Goal: Task Accomplishment & Management: Use online tool/utility

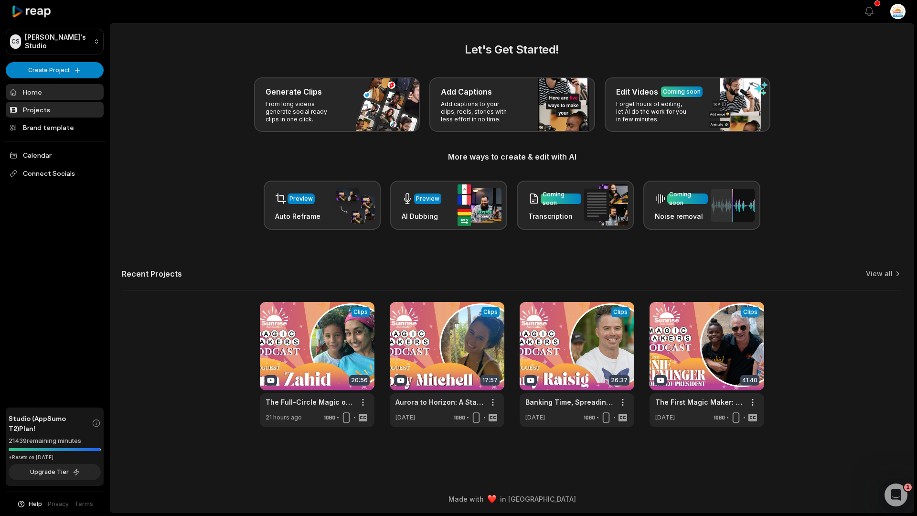
click at [54, 111] on link "Projects" at bounding box center [55, 110] width 98 height 16
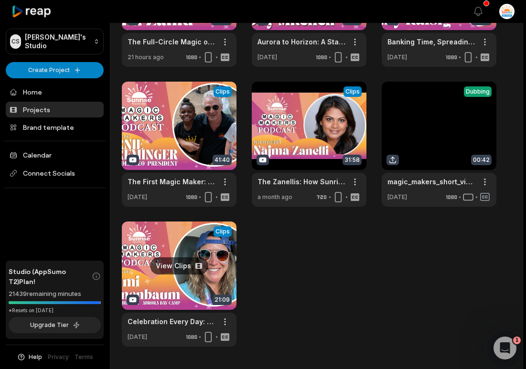
scroll to position [126, 0]
click at [179, 124] on link at bounding box center [179, 144] width 115 height 125
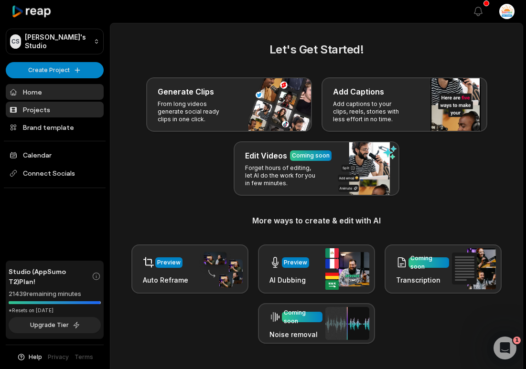
click at [45, 113] on link "Projects" at bounding box center [55, 110] width 98 height 16
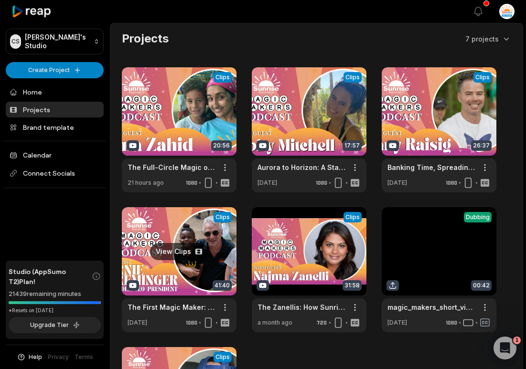
click at [188, 253] on link at bounding box center [179, 269] width 115 height 125
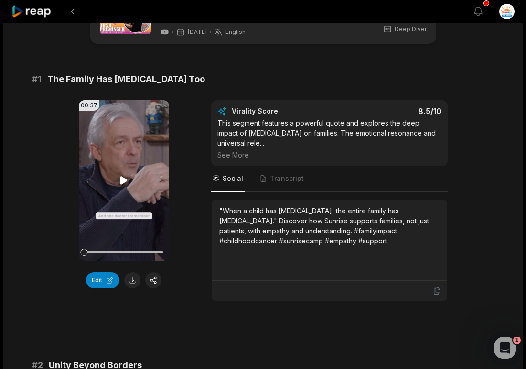
scroll to position [76, 0]
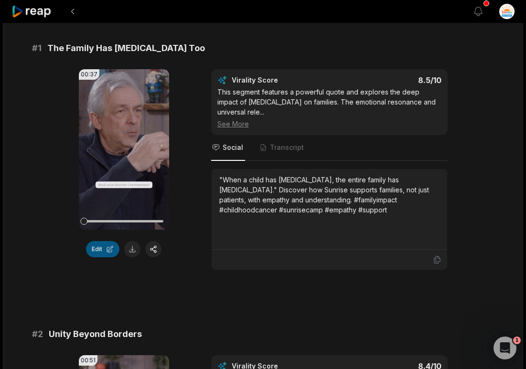
click at [102, 244] on button "Edit" at bounding box center [102, 249] width 33 height 16
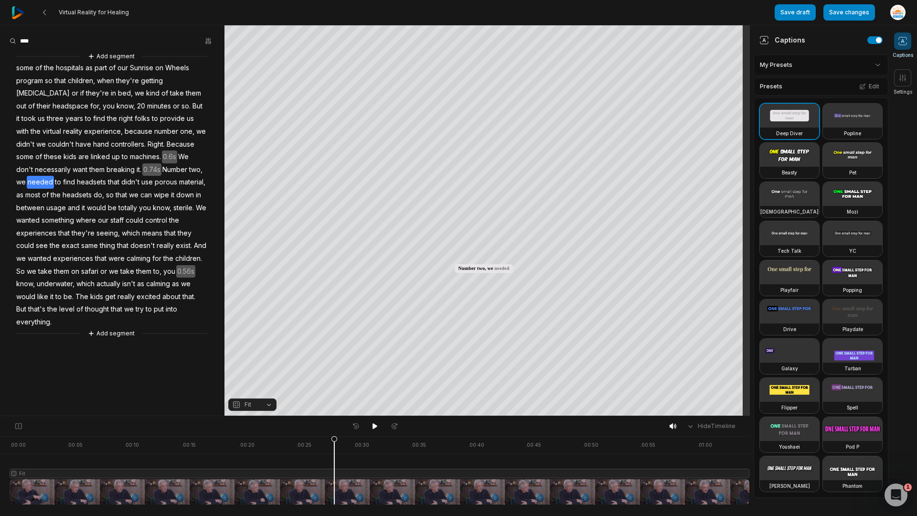
drag, startPoint x: 324, startPoint y: 457, endPoint x: 334, endPoint y: 459, distance: 10.3
click at [334, 459] on div at bounding box center [380, 470] width 740 height 68
click at [51, 12] on button at bounding box center [44, 12] width 17 height 17
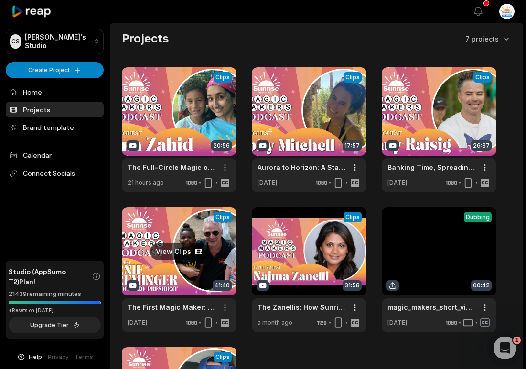
click at [186, 249] on link at bounding box center [179, 269] width 115 height 125
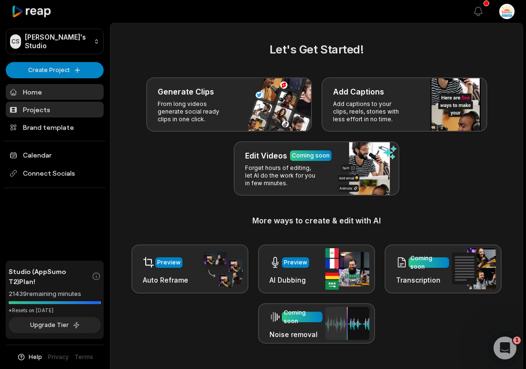
click at [62, 108] on link "Projects" at bounding box center [55, 110] width 98 height 16
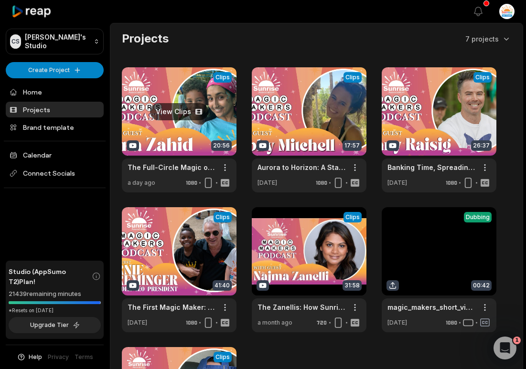
click at [213, 123] on link at bounding box center [179, 129] width 115 height 125
